Goal: Task Accomplishment & Management: Manage account settings

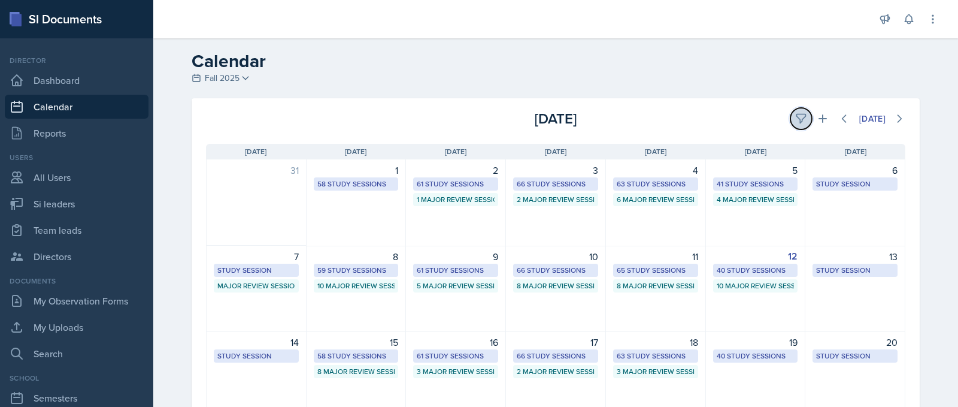
click at [798, 120] on icon at bounding box center [801, 119] width 12 height 12
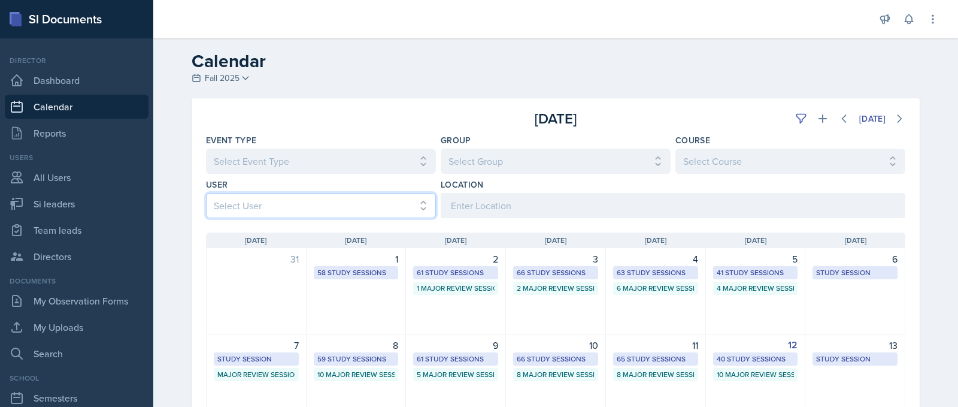
click at [354, 211] on select "Select User All [PERSON_NAME] [PERSON_NAME] [PERSON_NAME] [PERSON_NAME] [PERSON…" at bounding box center [321, 205] width 230 height 25
select select "cf647882-0c60-457e-b768-92b67a07826e"
click at [206, 193] on select "Select User All [PERSON_NAME] [PERSON_NAME] [PERSON_NAME] [PERSON_NAME] [PERSON…" at bounding box center [321, 205] width 230 height 25
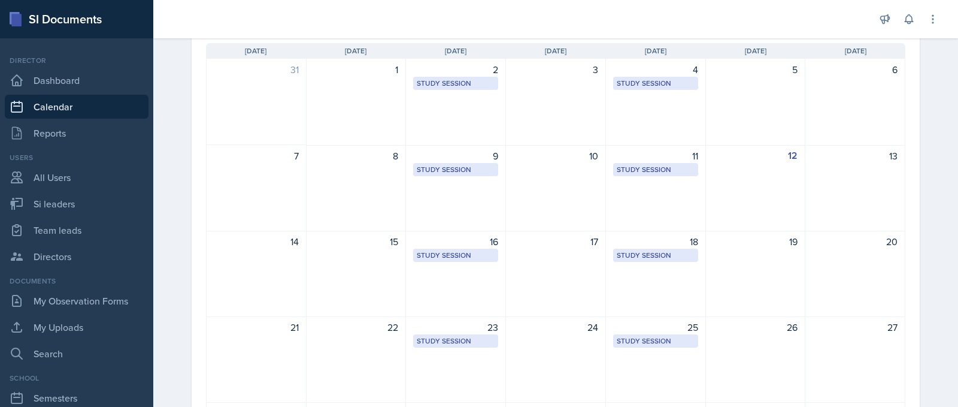
scroll to position [240, 0]
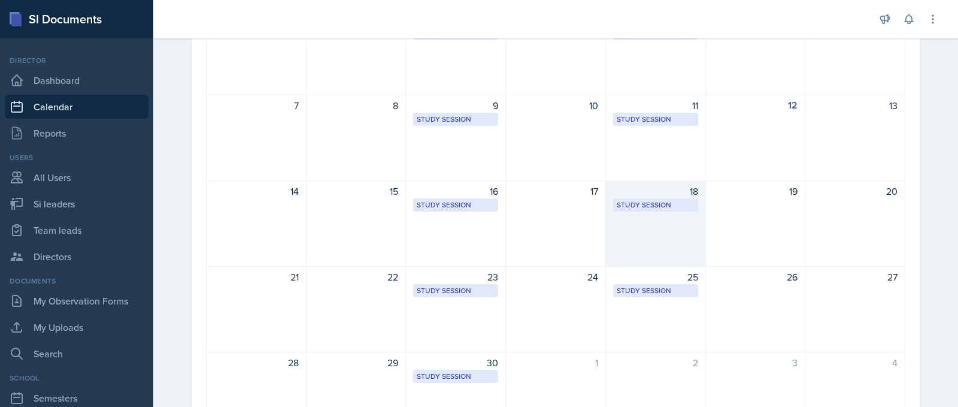
click at [624, 215] on div "18 Study Session Academic Learning Center 1200 12:45 PM - 1:45 PM" at bounding box center [656, 223] width 100 height 86
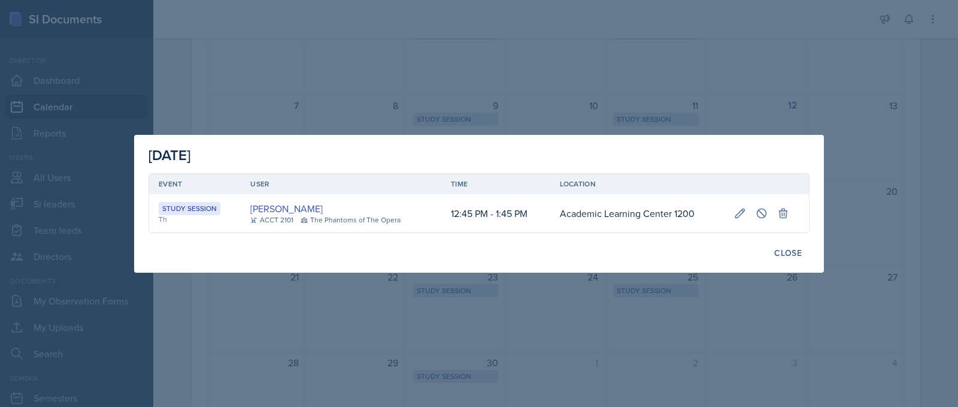
click at [631, 205] on td "Academic Learning Center 1200" at bounding box center [637, 213] width 175 height 38
click at [769, 213] on button at bounding box center [762, 213] width 22 height 22
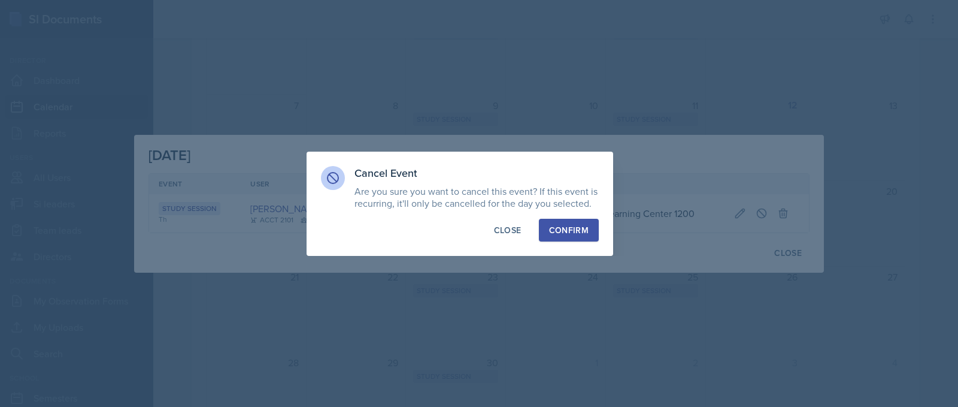
click at [578, 230] on div "Confirm" at bounding box center [569, 230] width 40 height 12
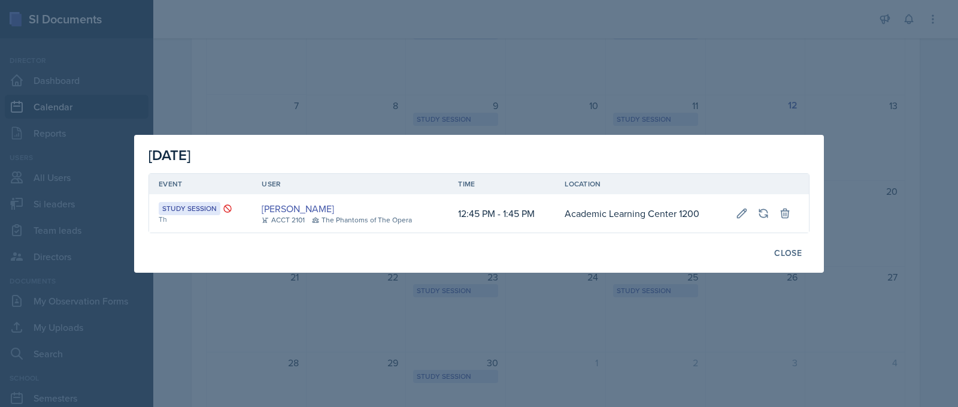
click at [562, 320] on div at bounding box center [479, 203] width 958 height 407
